Goal: Information Seeking & Learning: Learn about a topic

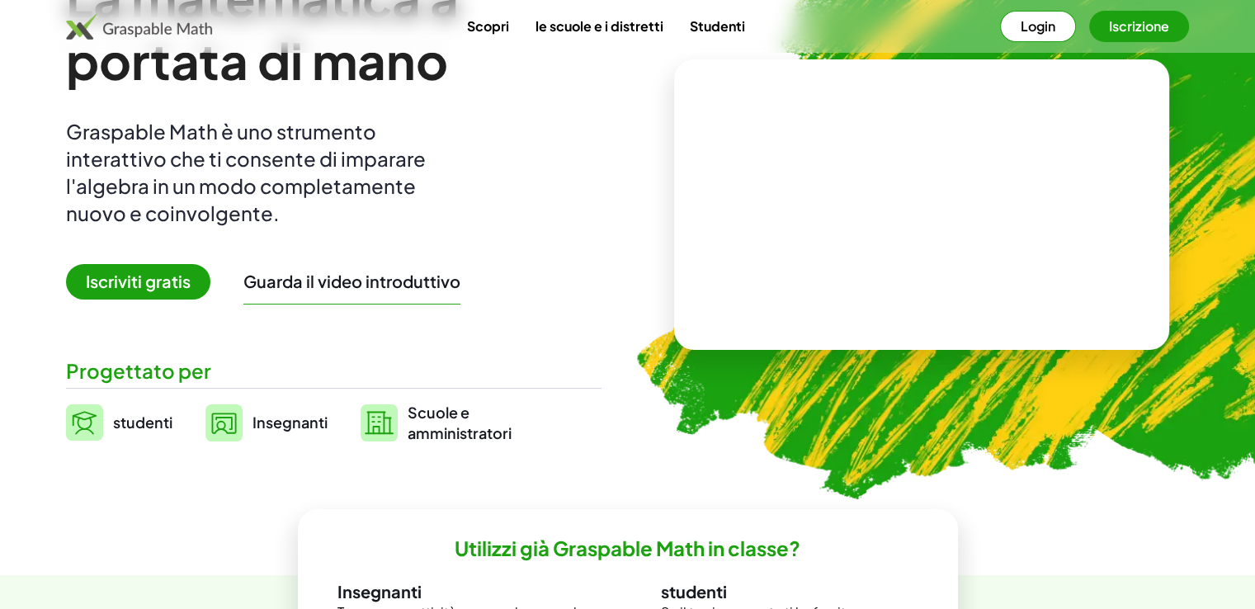
scroll to position [247, 0]
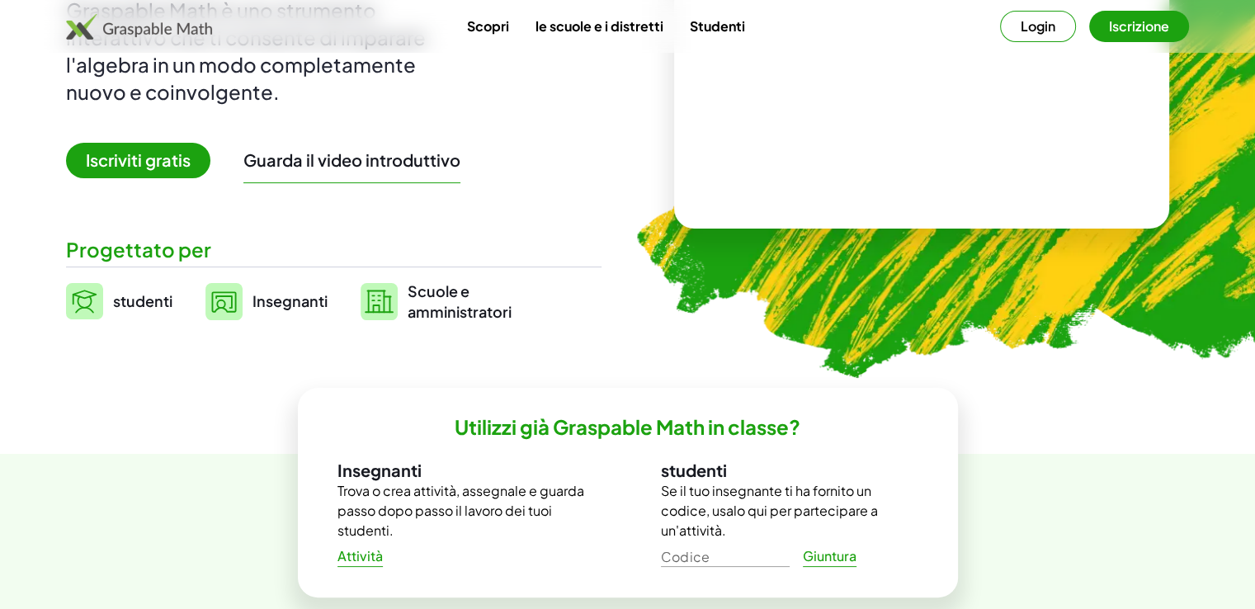
click at [290, 313] on link "Insegnanti" at bounding box center [266, 300] width 122 height 41
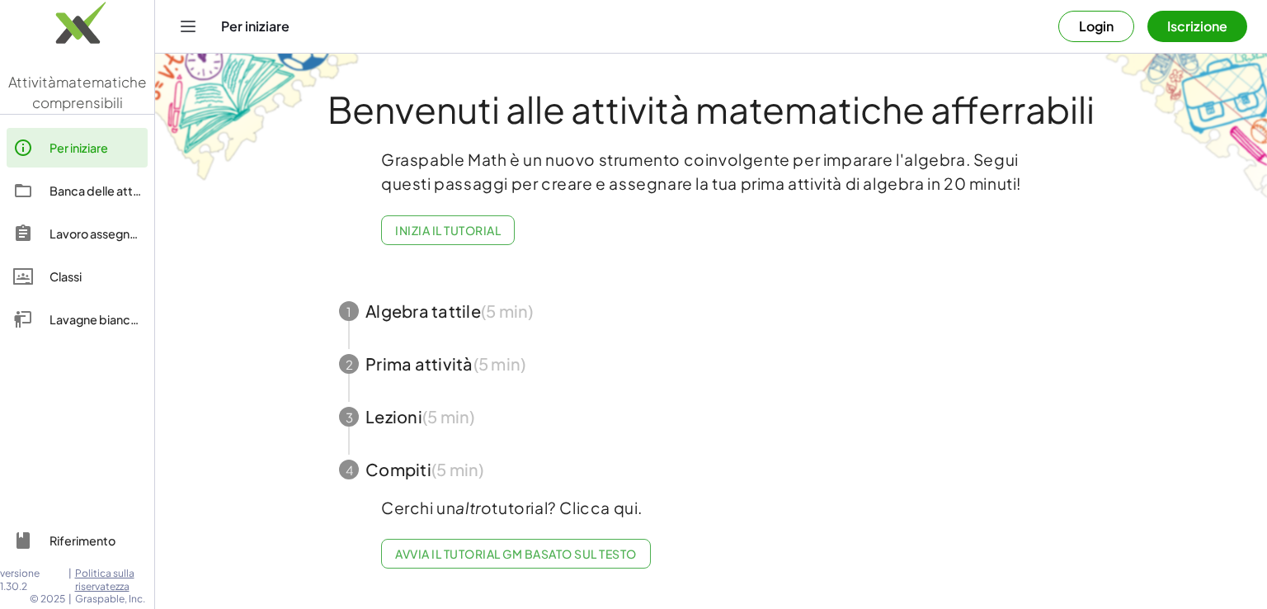
click at [419, 360] on span "button" at bounding box center [711, 363] width 784 height 53
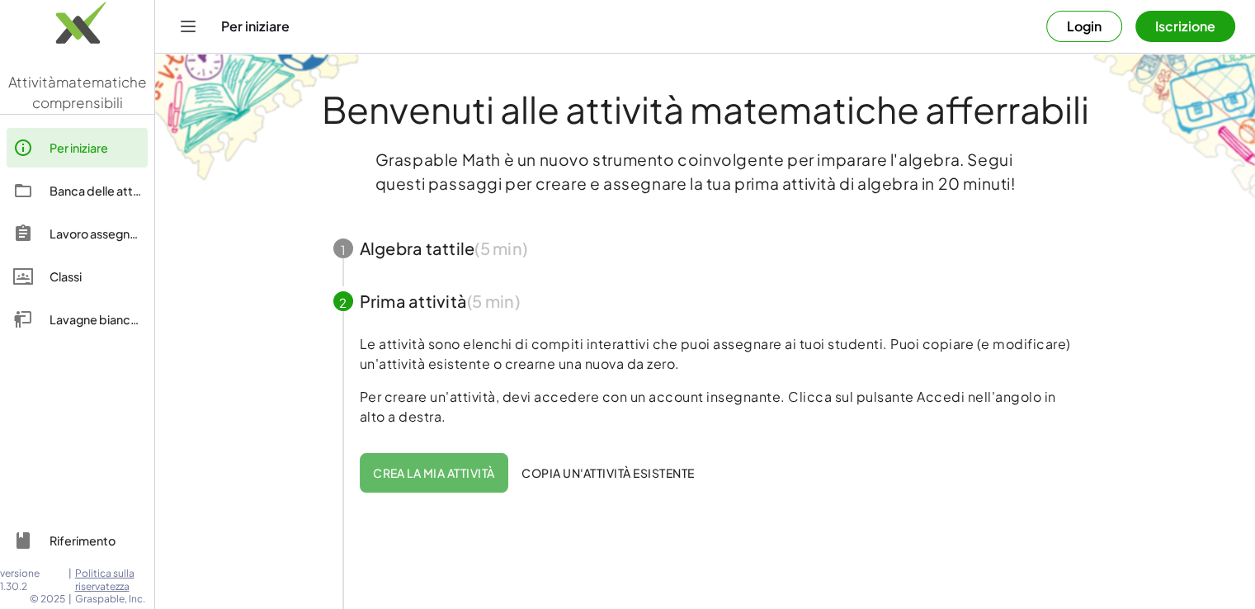
click at [241, 20] on div "Per iniziare" at bounding box center [633, 26] width 825 height 16
click at [181, 34] on icon "Attiva/disattiva la navigazione" at bounding box center [188, 26] width 20 height 20
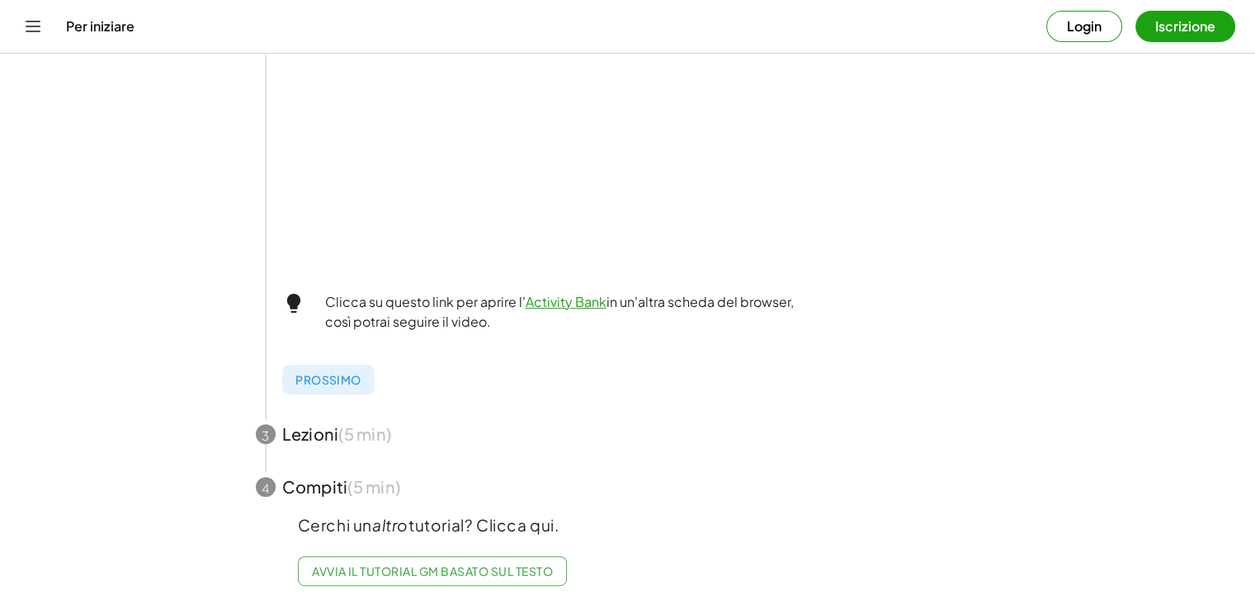
scroll to position [597, 0]
click at [422, 563] on font "Avvia il tutorial GM basato sul testo" at bounding box center [432, 570] width 241 height 15
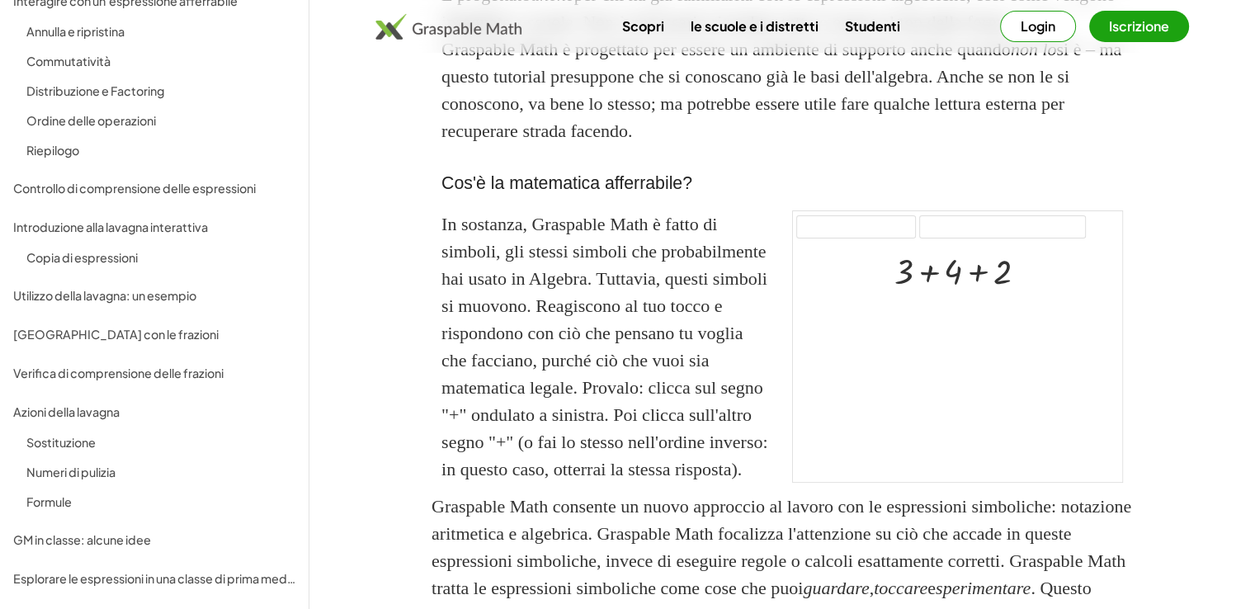
scroll to position [495, 0]
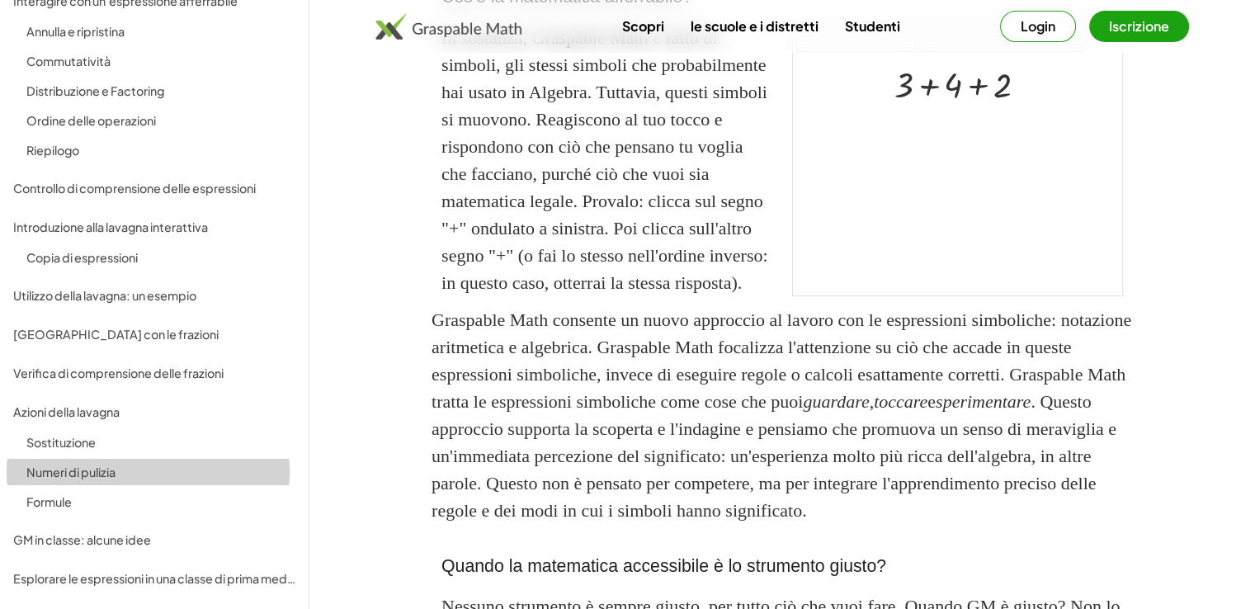
click at [87, 473] on font "Numeri di pulizia" at bounding box center [70, 471] width 89 height 15
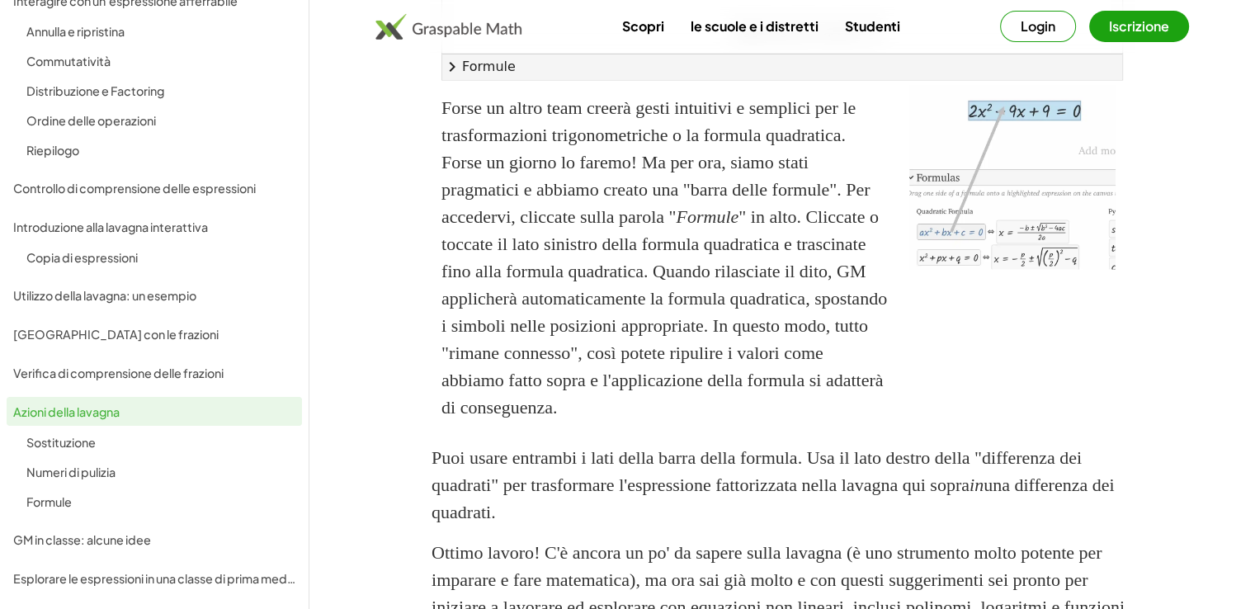
scroll to position [3811, 0]
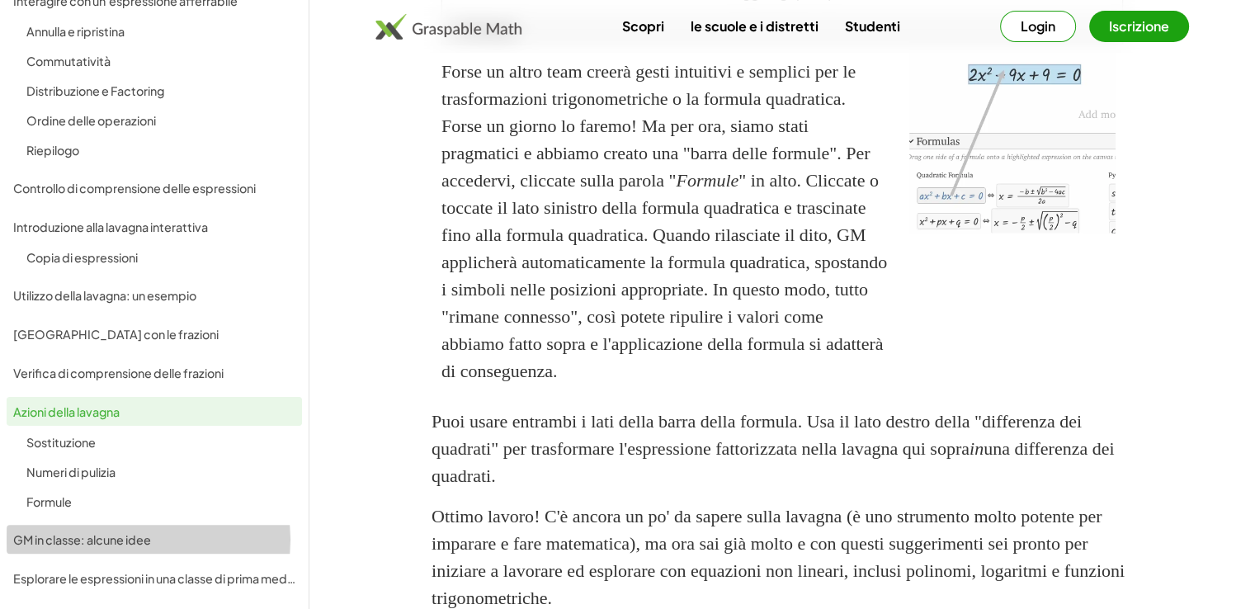
click at [116, 537] on font "GM in classe: alcune idee" at bounding box center [82, 539] width 138 height 15
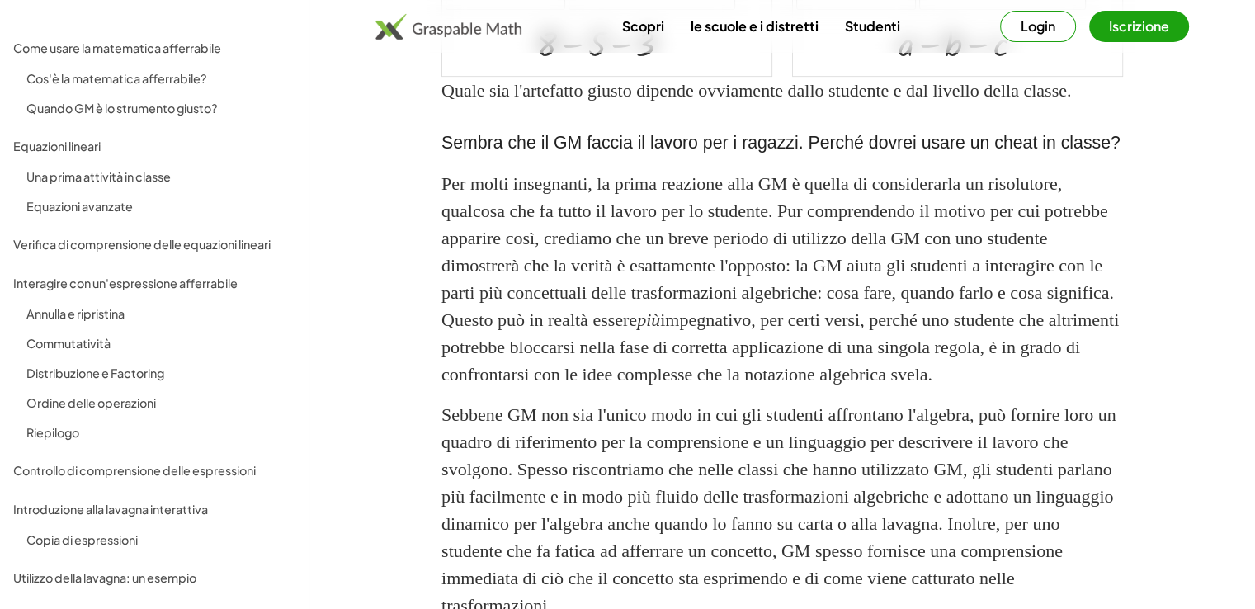
click at [104, 46] on font "Come usare la matematica afferrabile" at bounding box center [117, 47] width 208 height 15
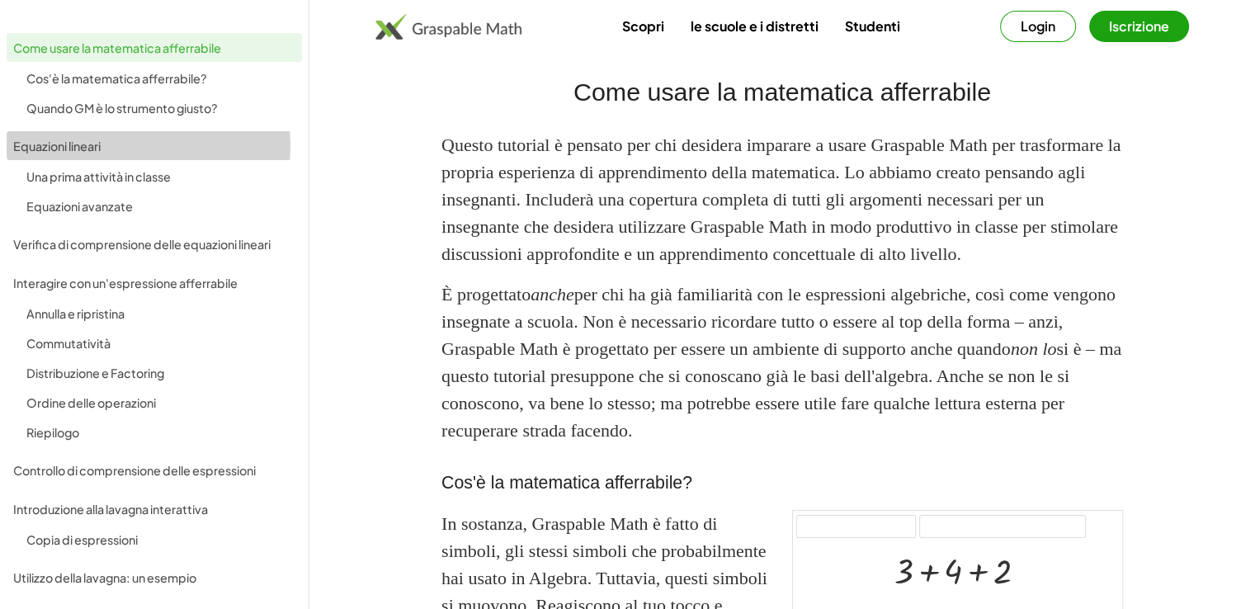
click at [108, 153] on div "Equazioni lineari" at bounding box center [154, 146] width 282 height 20
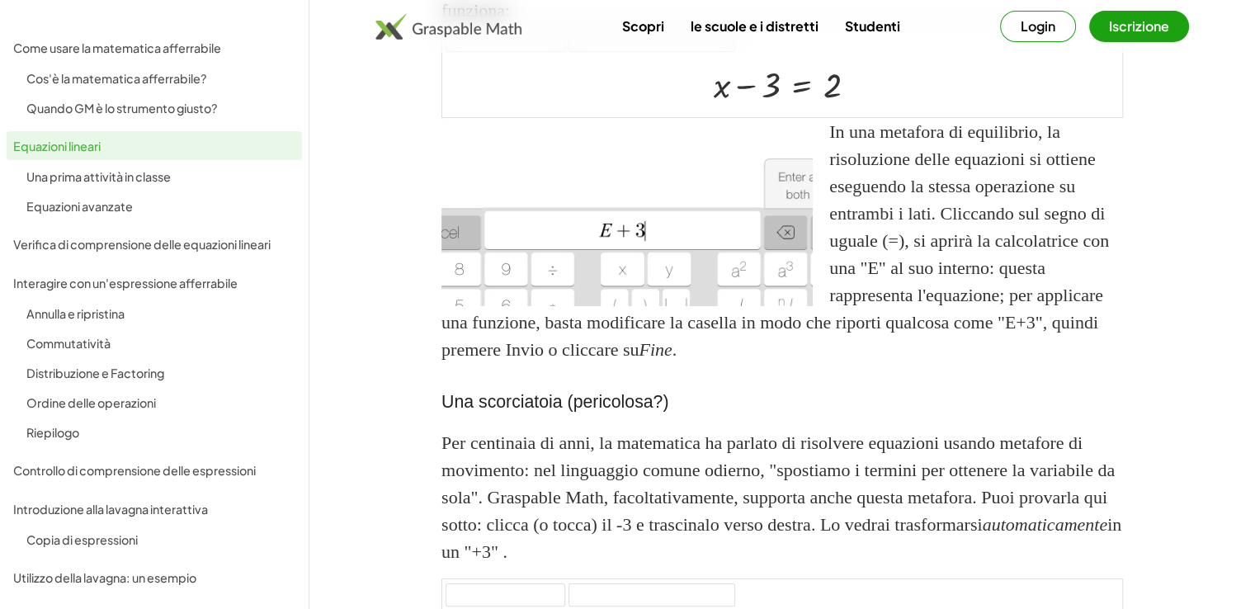
scroll to position [339, 0]
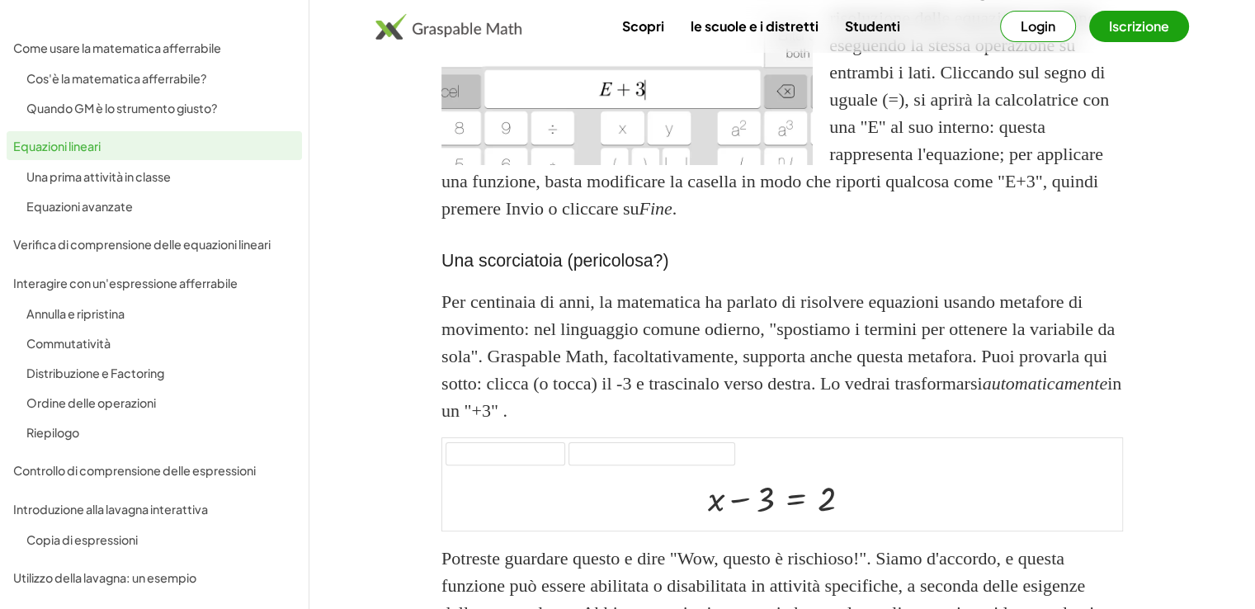
click at [649, 88] on img at bounding box center [626, 71] width 371 height 188
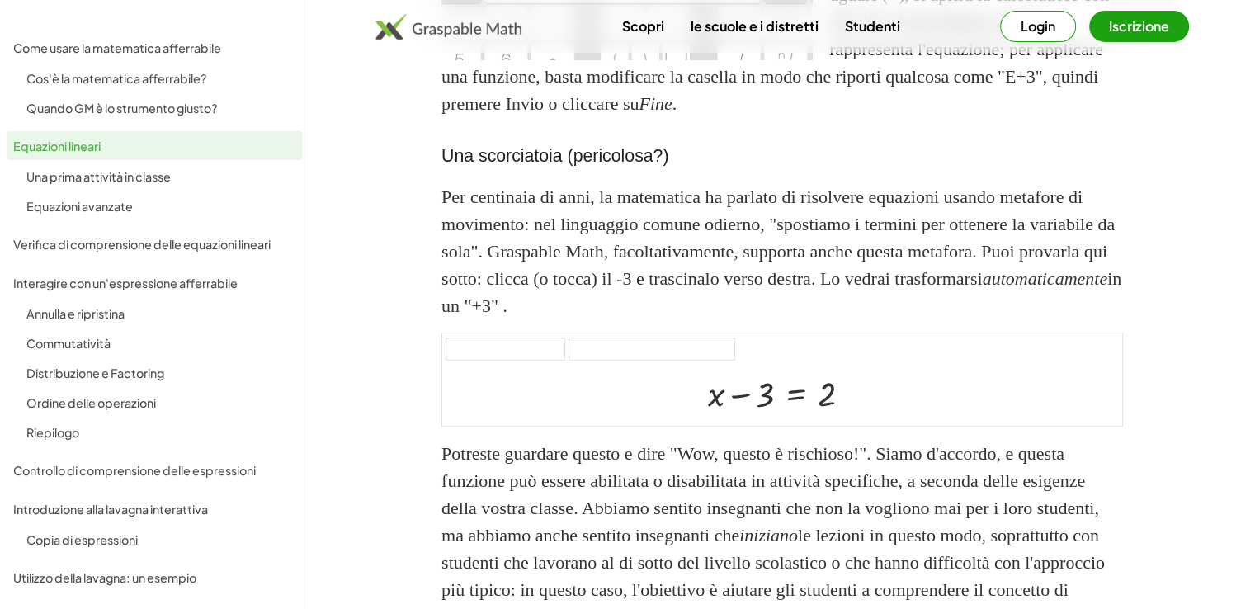
scroll to position [669, 0]
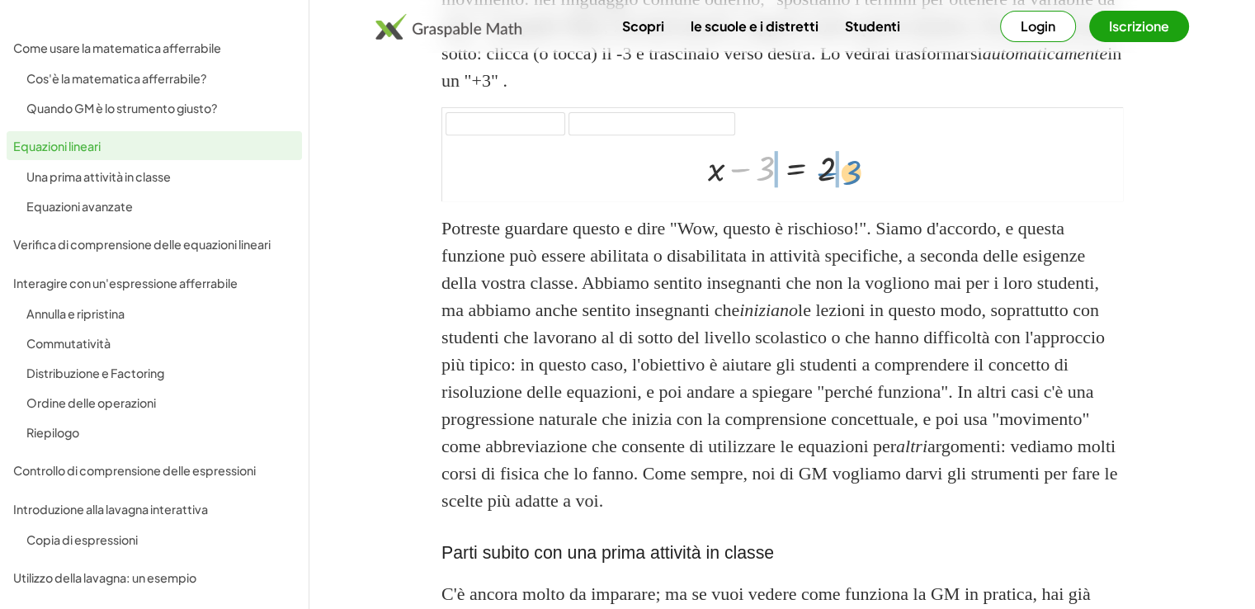
drag, startPoint x: 765, startPoint y: 167, endPoint x: 852, endPoint y: 171, distance: 86.7
click at [852, 171] on div at bounding box center [785, 167] width 173 height 46
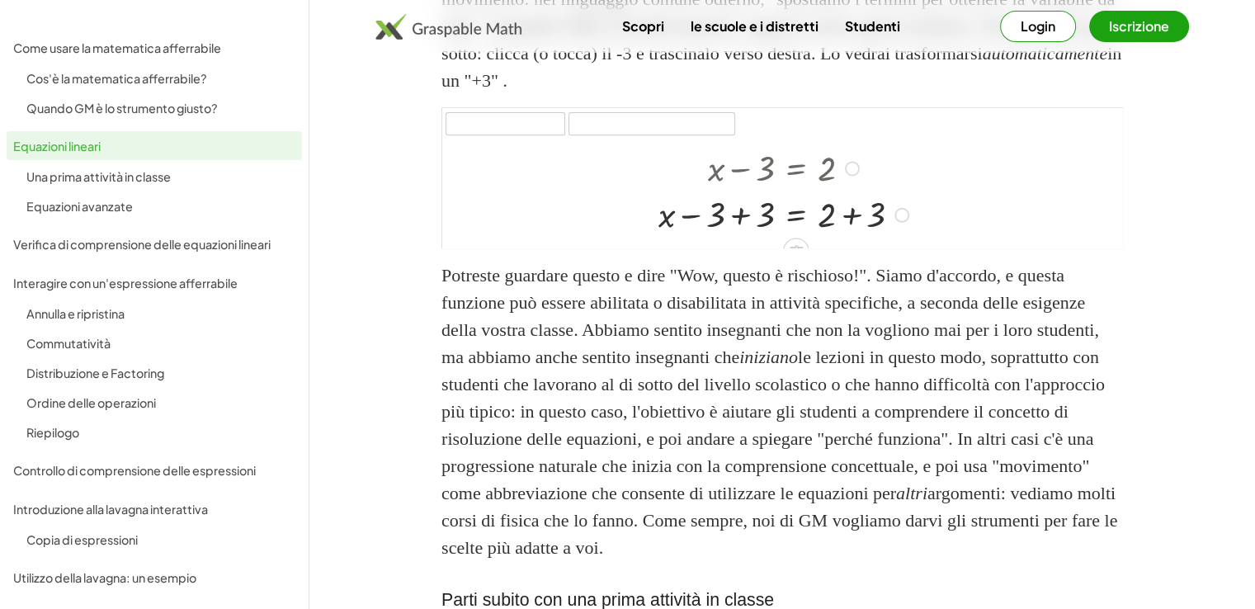
click at [899, 214] on div at bounding box center [901, 215] width 15 height 15
click at [899, 214] on div "Trasforma la linea Copia la riga come LaTeX Copia derivazione come LaTeX Espand…" at bounding box center [901, 215] width 15 height 15
click at [753, 210] on div at bounding box center [786, 213] width 272 height 46
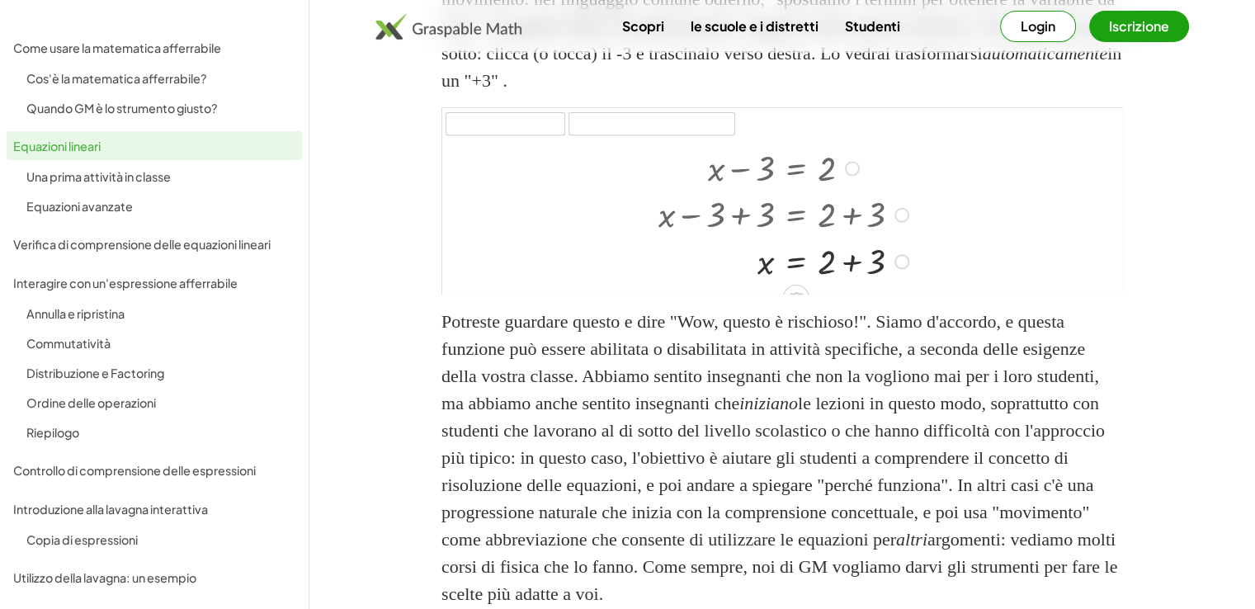
click at [852, 263] on div at bounding box center [786, 260] width 272 height 46
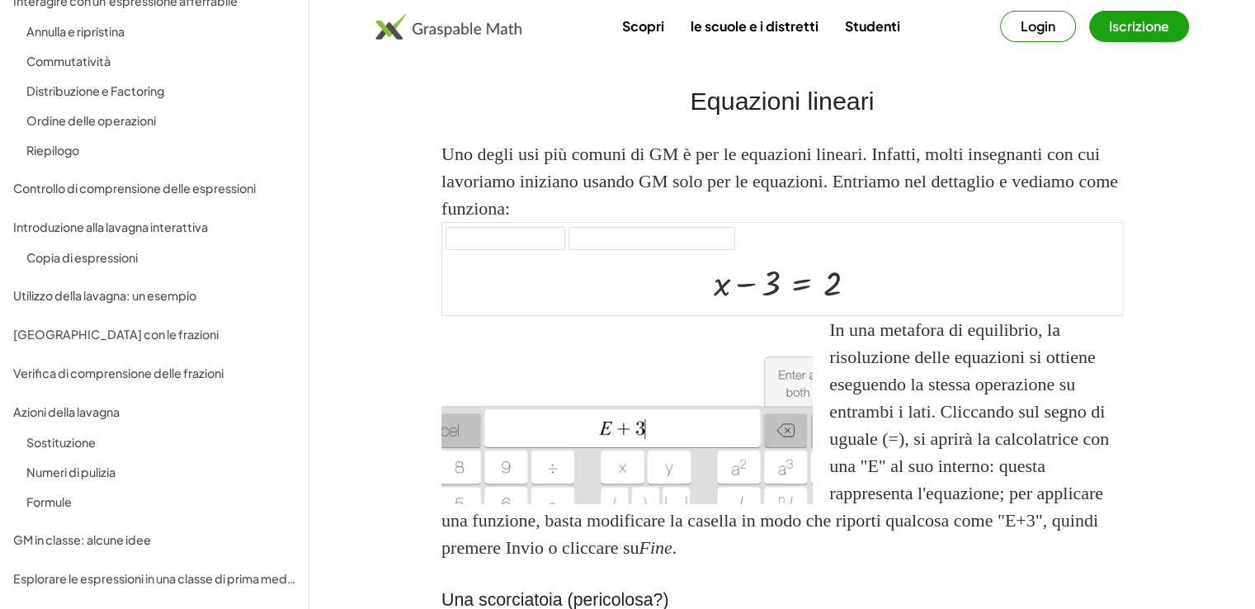
scroll to position [660, 0]
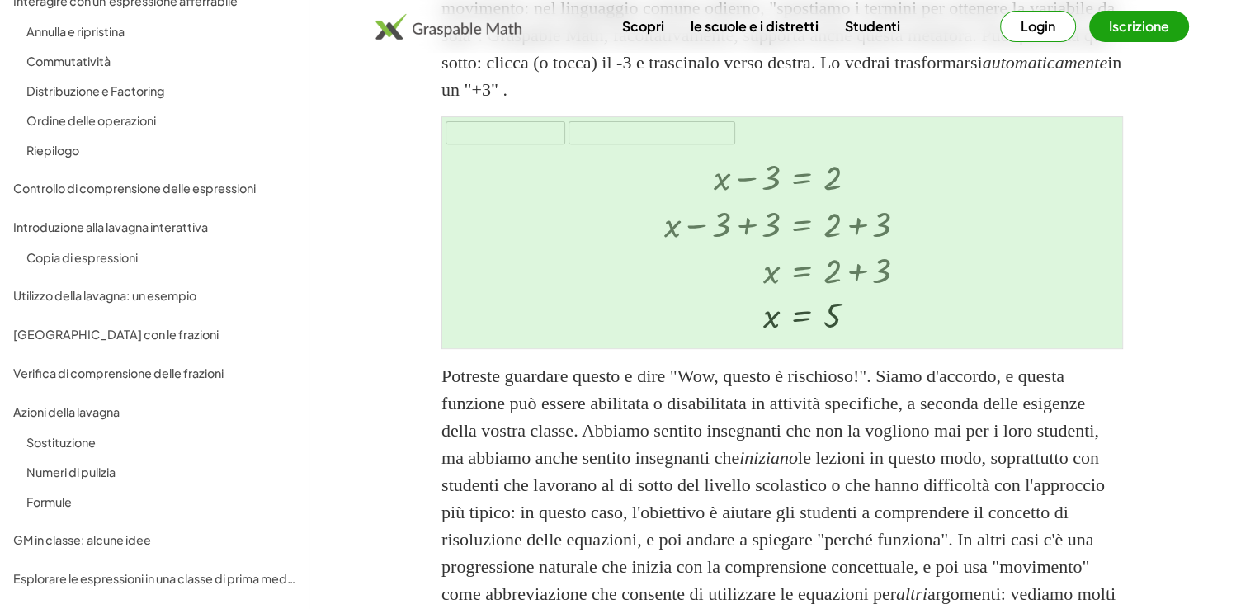
click at [156, 324] on div "[GEOGRAPHIC_DATA] con le frazioni" at bounding box center [154, 334] width 282 height 20
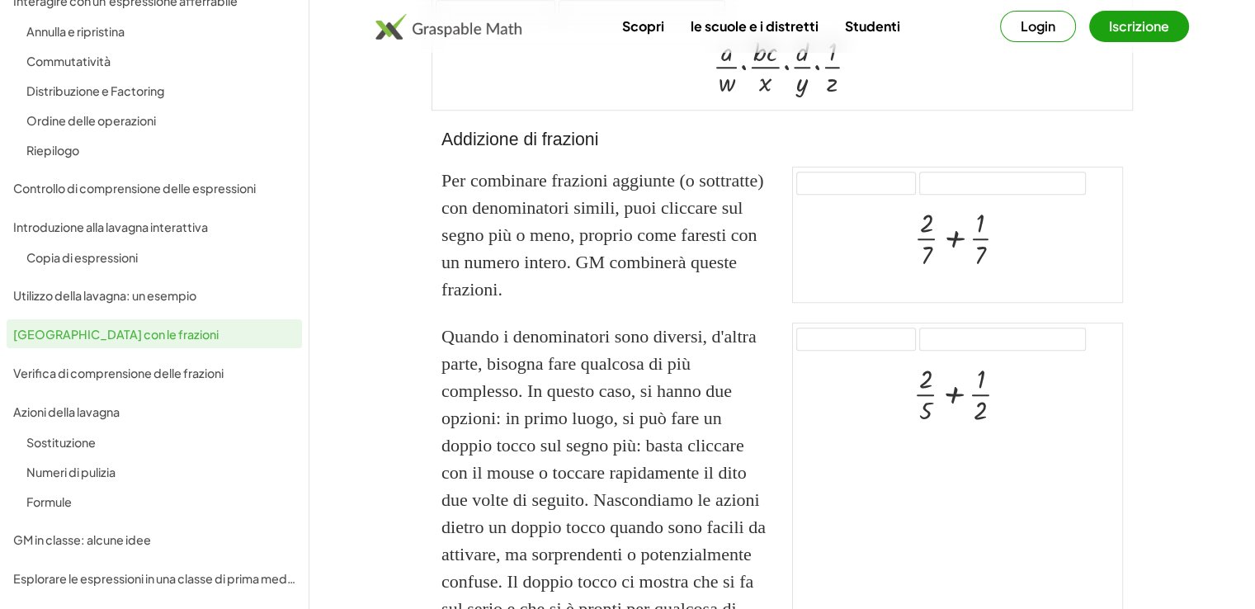
scroll to position [1329, 0]
